Goal: Use online tool/utility: Utilize a website feature to perform a specific function

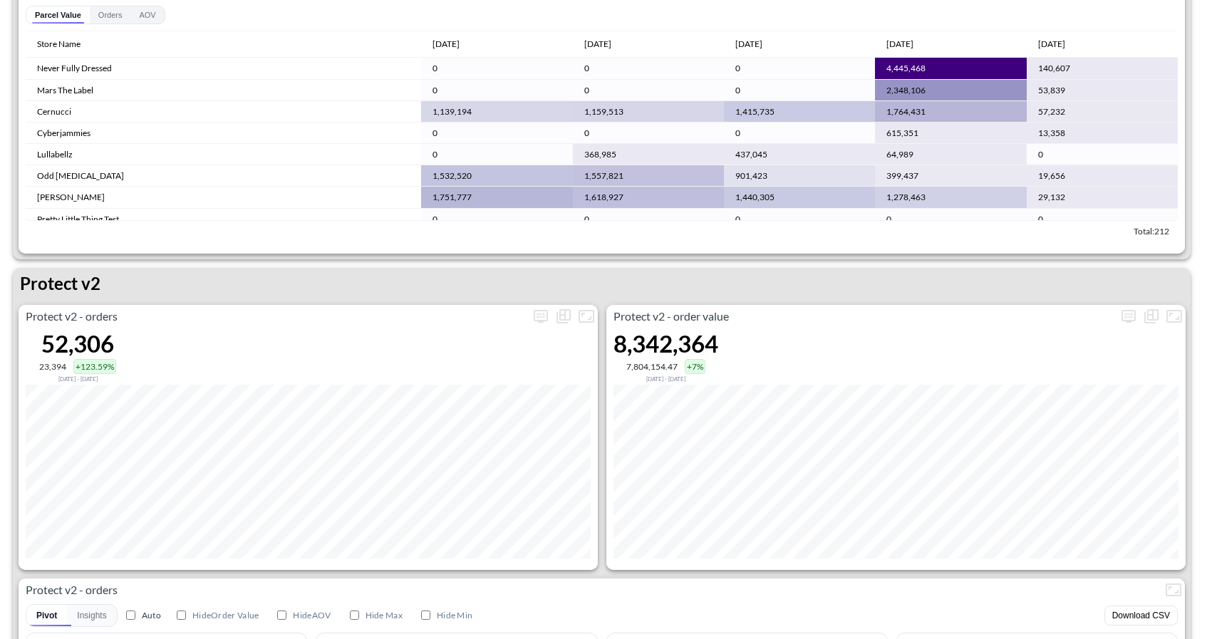
scroll to position [2519, 0]
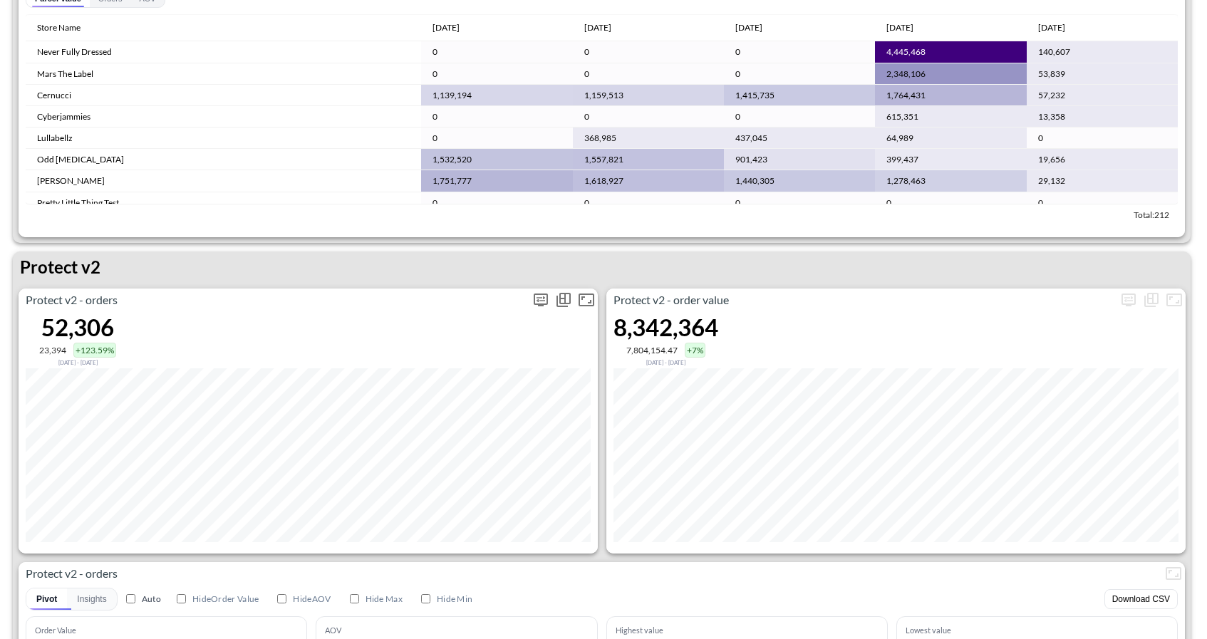
click at [539, 292] on icon "more" at bounding box center [540, 299] width 17 height 17
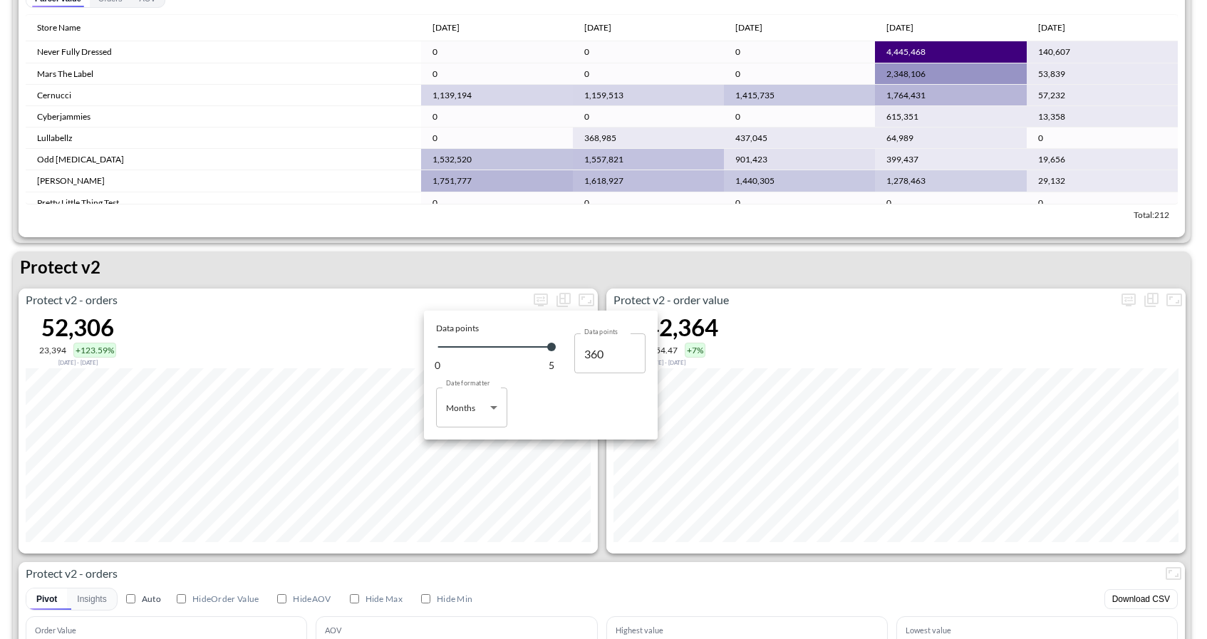
click at [492, 401] on body "BI.P.EYE, Interactive Analytics Dashboards 1 Filters Iso Date Jun 01, 2025 Glob…" at bounding box center [603, 319] width 1207 height 639
click at [466, 444] on div "Days" at bounding box center [456, 443] width 19 height 13
type input "Days"
type input "123"
click at [524, 264] on div at bounding box center [603, 319] width 1207 height 639
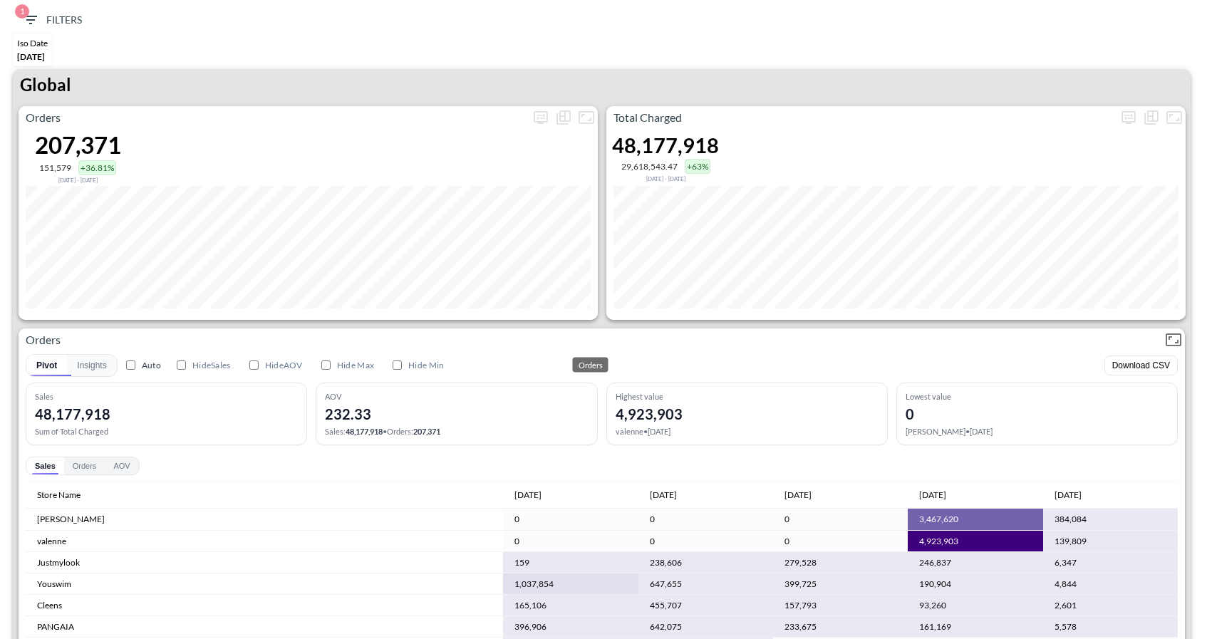
scroll to position [326, 0]
